Goal: Information Seeking & Learning: Learn about a topic

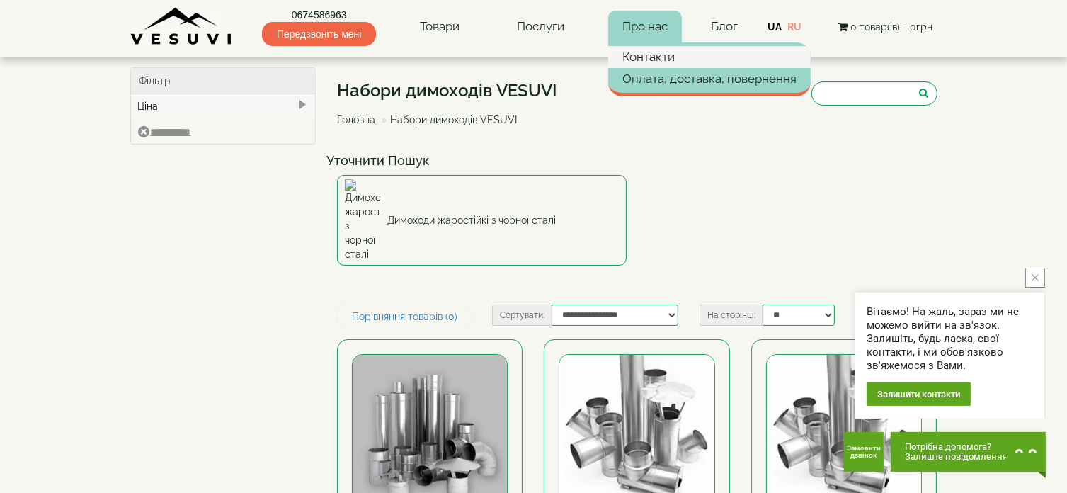
click at [649, 56] on link "Контакти" at bounding box center [709, 56] width 203 height 21
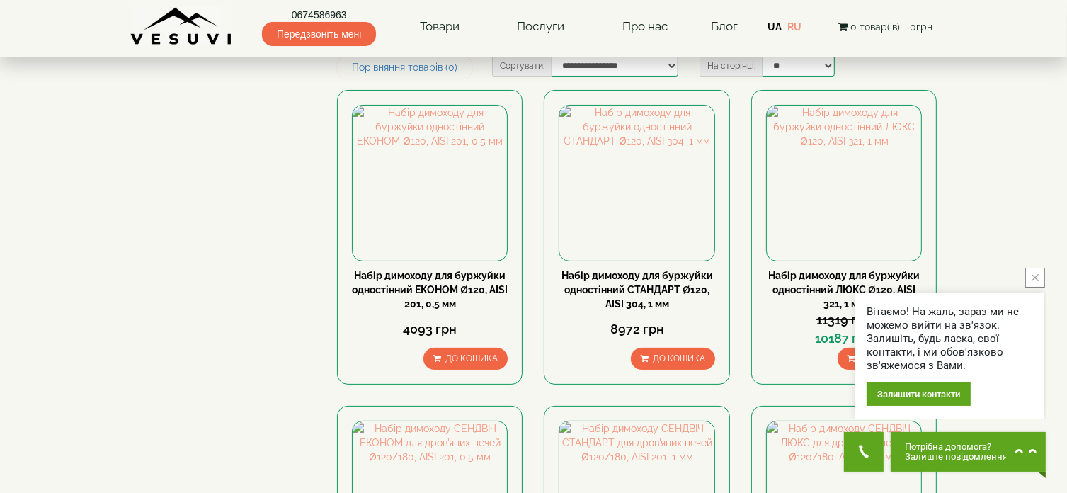
scroll to position [283, 0]
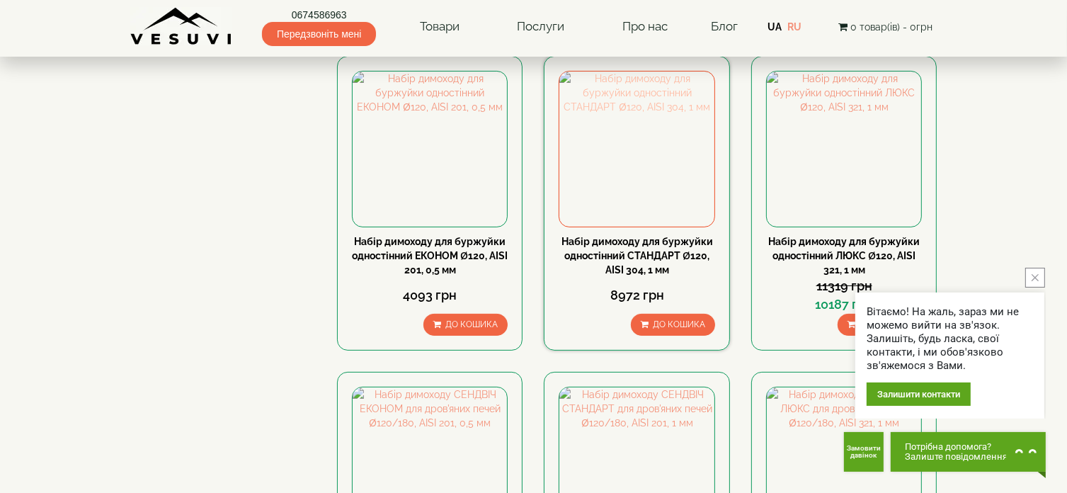
click at [640, 109] on img at bounding box center [636, 149] width 154 height 154
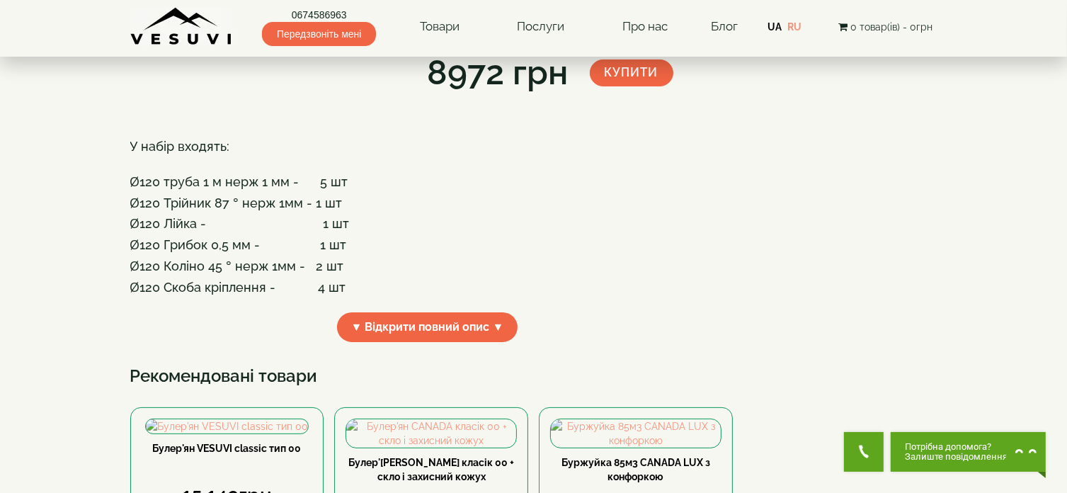
scroll to position [283, 0]
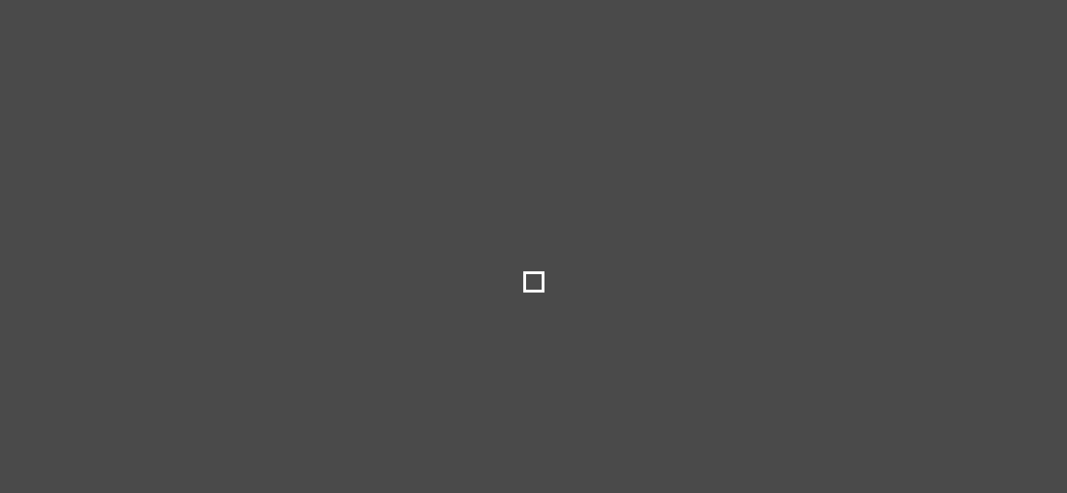
select select
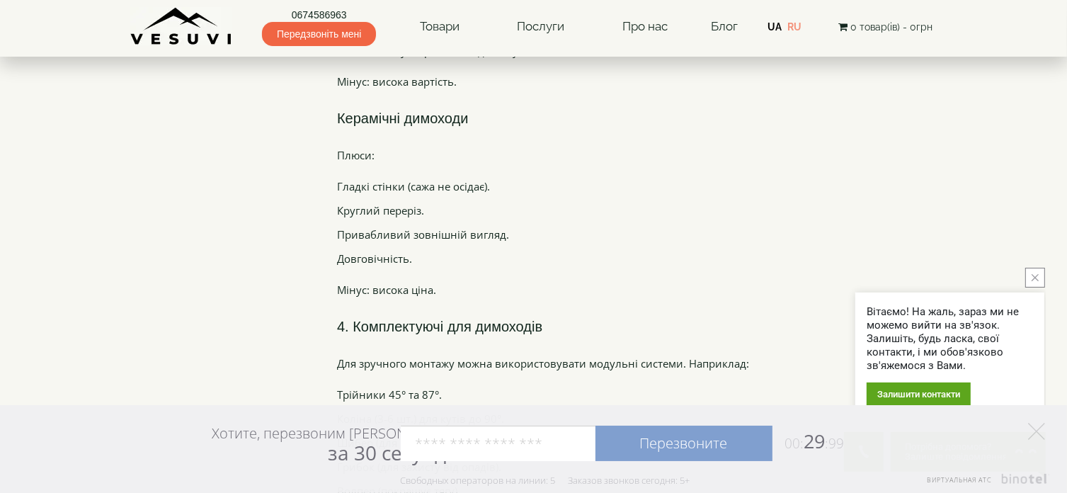
scroll to position [2620, 0]
